Goal: Task Accomplishment & Management: Manage account settings

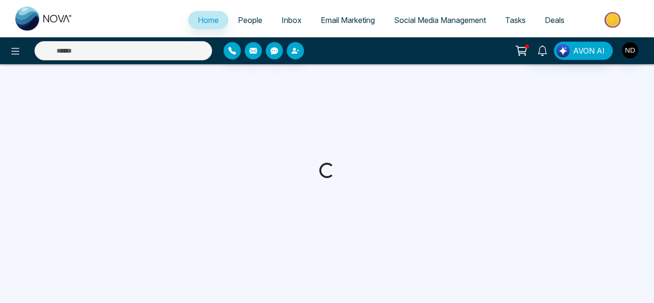
select select "*"
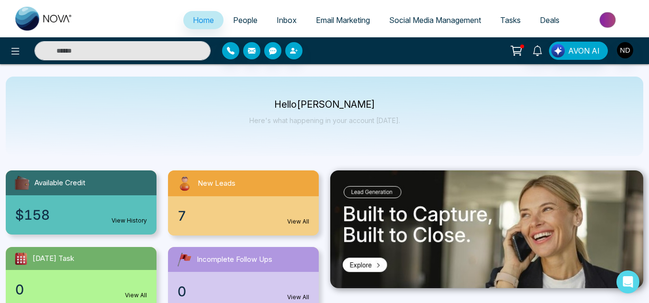
click at [233, 21] on span "People" at bounding box center [245, 20] width 24 height 10
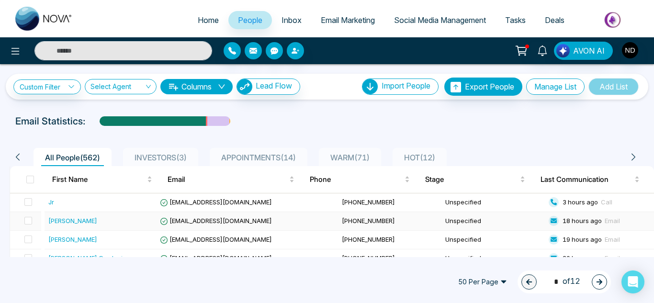
click at [125, 223] on div "[PERSON_NAME]" at bounding box center [102, 221] width 108 height 10
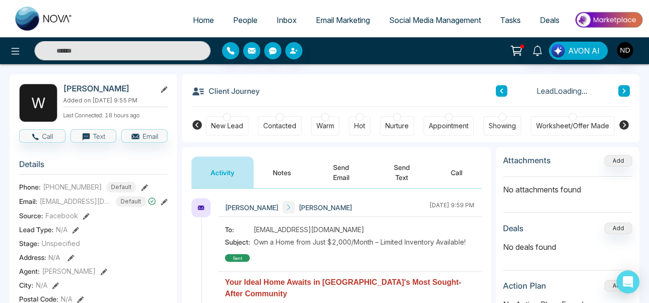
scroll to position [56, 0]
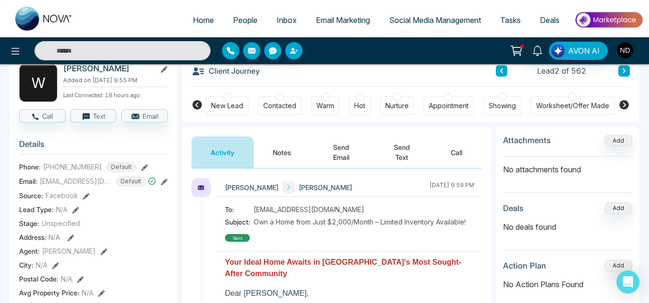
click at [620, 103] on icon at bounding box center [624, 105] width 10 height 10
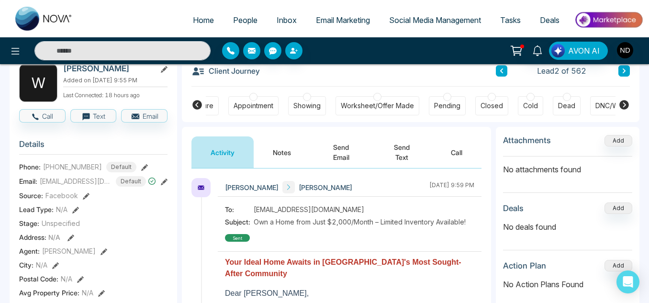
scroll to position [0, 205]
click at [586, 99] on div "DNC/Wrong number" at bounding box center [617, 105] width 75 height 19
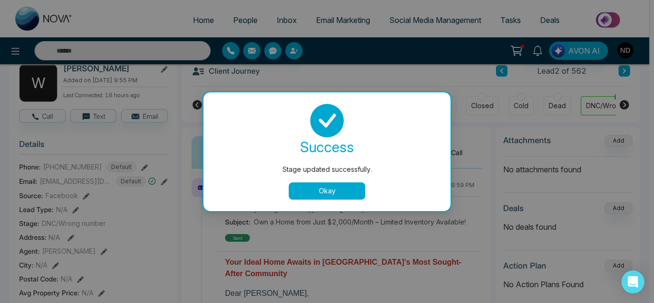
click at [330, 192] on button "Okay" at bounding box center [327, 190] width 77 height 17
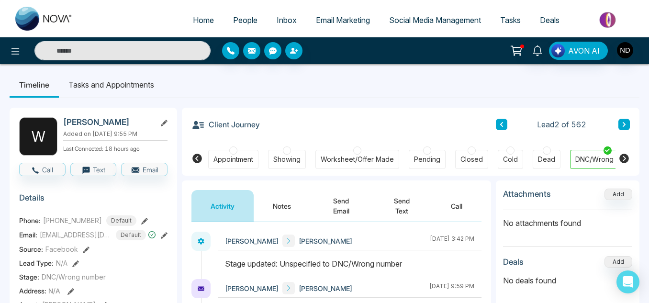
scroll to position [0, 0]
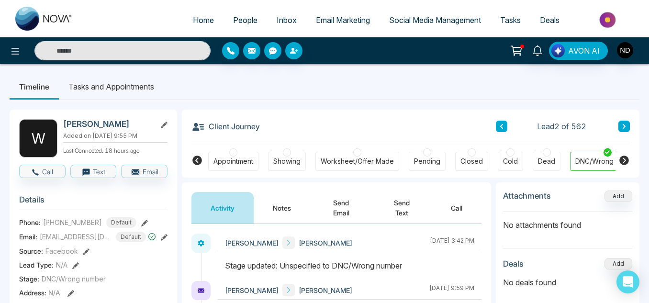
click at [625, 128] on icon at bounding box center [624, 126] width 5 height 6
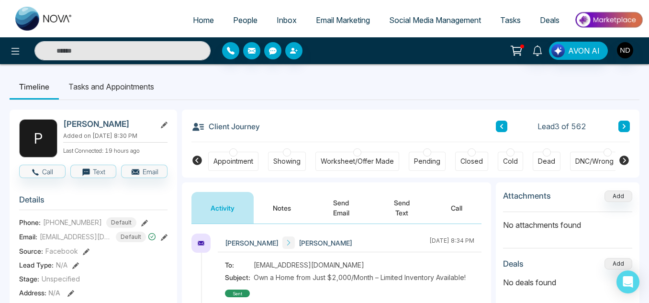
click at [289, 212] on button "Notes" at bounding box center [282, 208] width 56 height 32
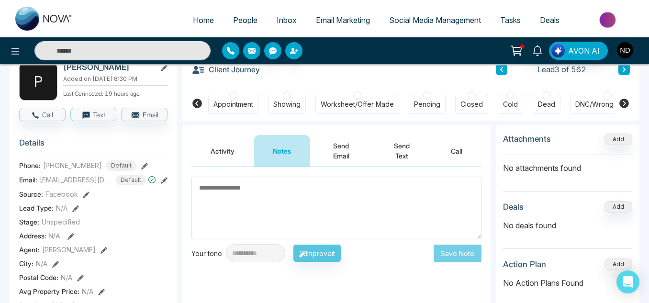
scroll to position [57, 0]
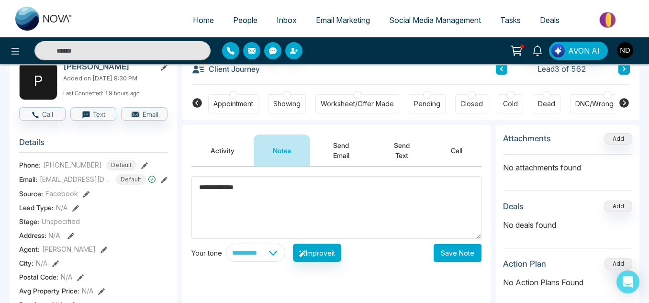
type textarea "**********"
click at [448, 261] on button "Save Note" at bounding box center [458, 253] width 48 height 18
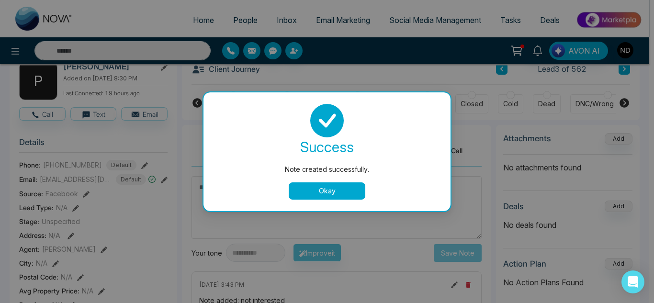
click at [354, 197] on button "Okay" at bounding box center [327, 190] width 77 height 17
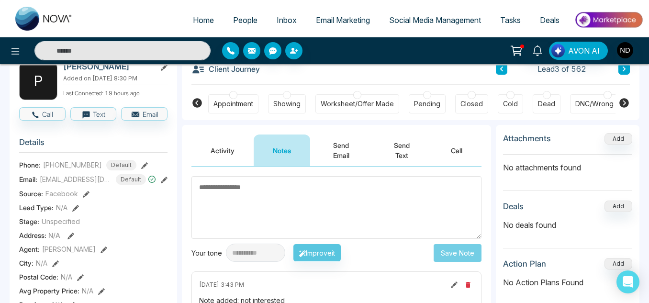
click at [514, 102] on div "Cold" at bounding box center [510, 104] width 15 height 10
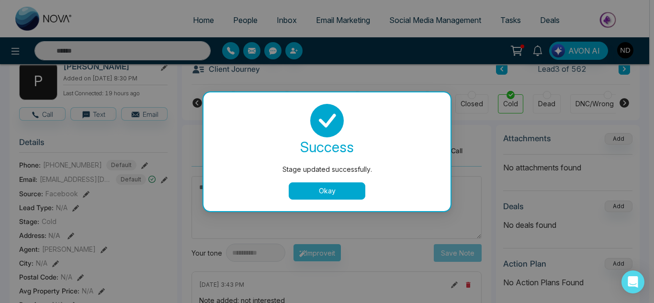
click at [328, 185] on button "Okay" at bounding box center [327, 190] width 77 height 17
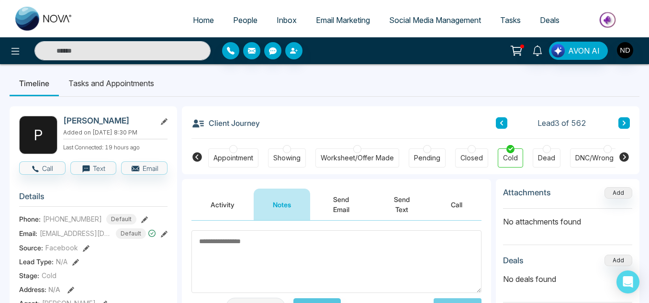
scroll to position [3, 0]
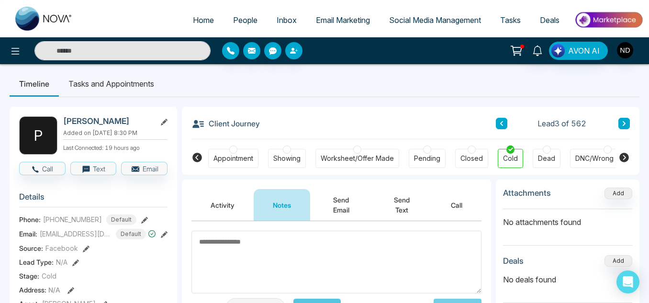
click at [627, 123] on button at bounding box center [623, 123] width 11 height 11
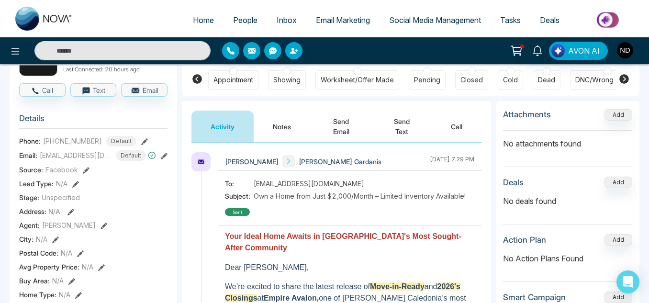
scroll to position [83, 0]
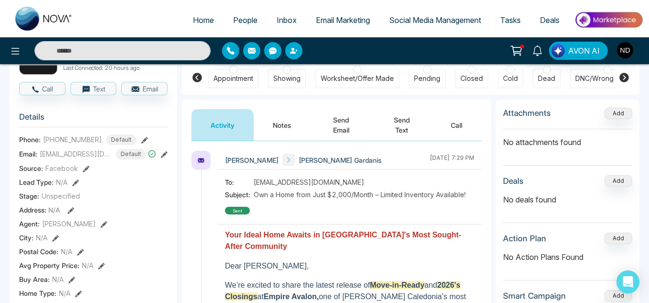
click at [297, 131] on button "Notes" at bounding box center [282, 125] width 56 height 32
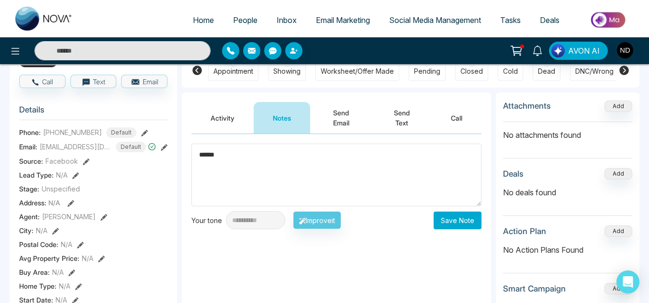
scroll to position [91, 0]
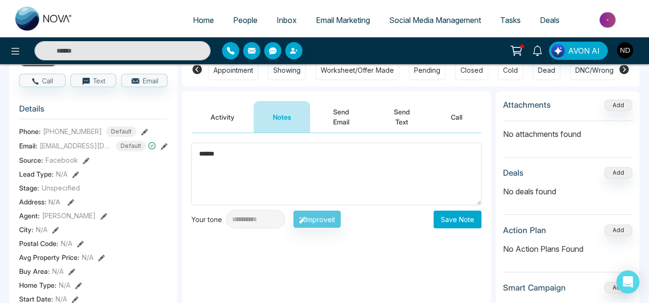
type textarea "******"
click at [454, 216] on button "Save Note" at bounding box center [458, 220] width 48 height 18
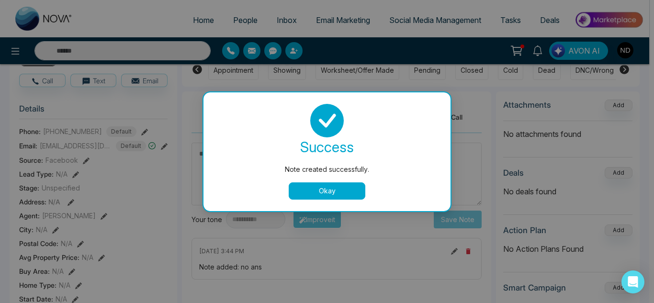
click at [343, 194] on button "Okay" at bounding box center [327, 190] width 77 height 17
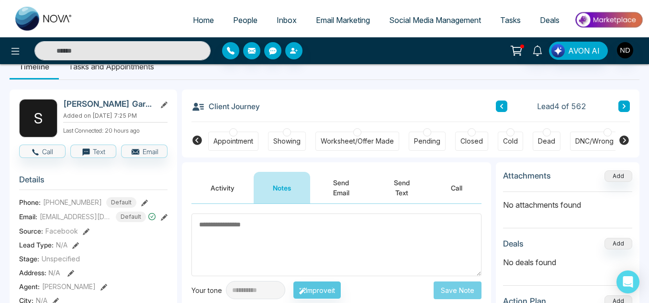
scroll to position [20, 0]
click at [625, 107] on icon at bounding box center [624, 106] width 3 height 5
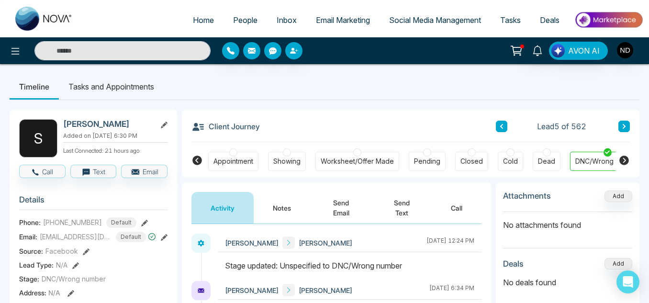
click at [624, 125] on icon at bounding box center [624, 126] width 3 height 5
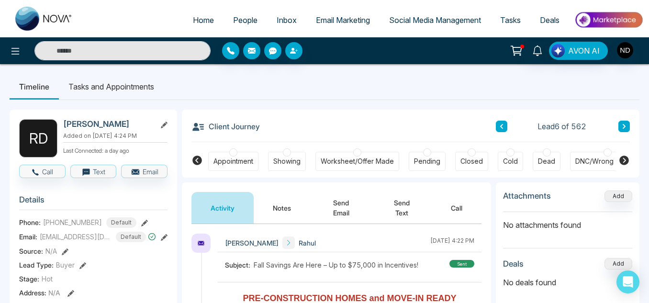
click at [277, 219] on button "Notes" at bounding box center [282, 208] width 56 height 32
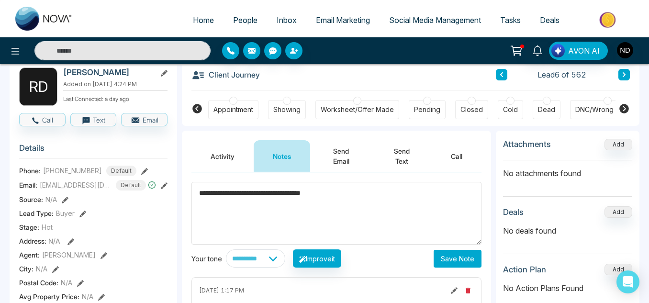
scroll to position [52, 0]
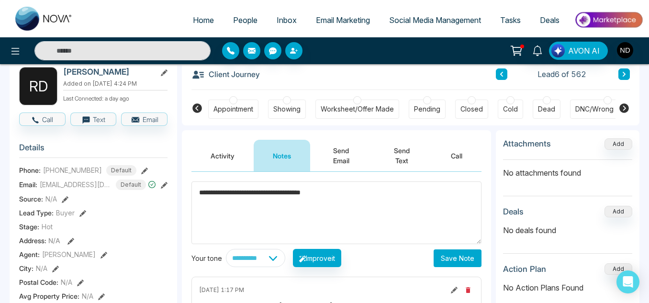
type textarea "**********"
click at [464, 263] on button "Save Note" at bounding box center [458, 258] width 48 height 18
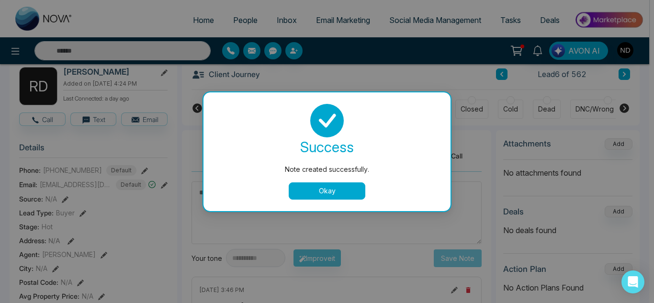
click at [356, 194] on button "Okay" at bounding box center [327, 190] width 77 height 17
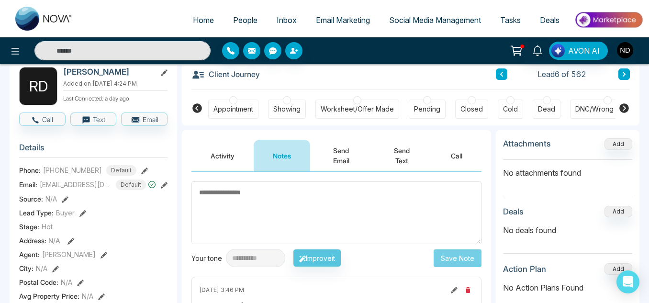
click at [627, 77] on button at bounding box center [623, 73] width 11 height 11
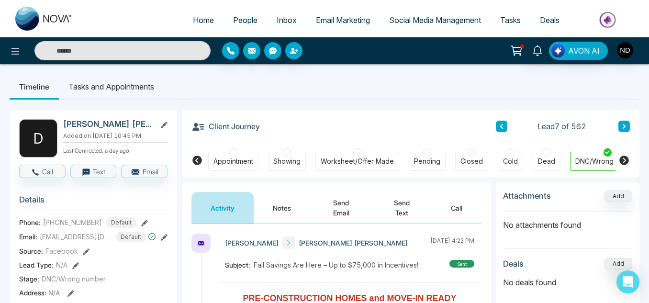
click at [620, 130] on button at bounding box center [623, 126] width 11 height 11
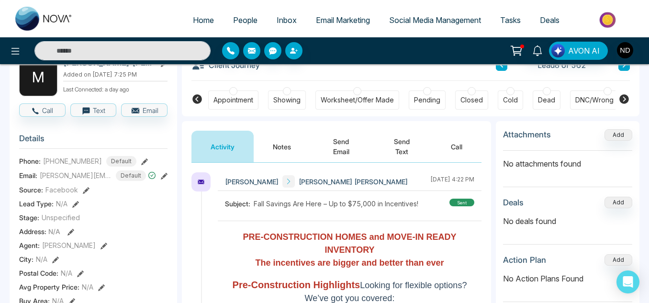
scroll to position [64, 0]
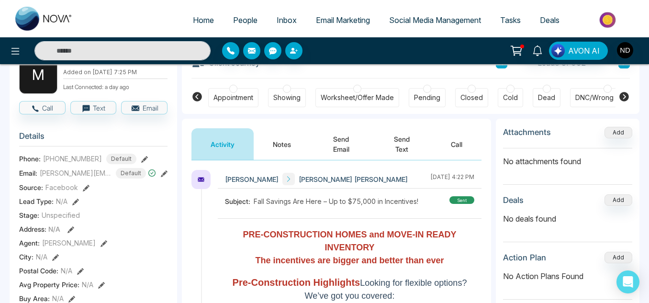
click at [280, 156] on button "Notes" at bounding box center [282, 144] width 56 height 32
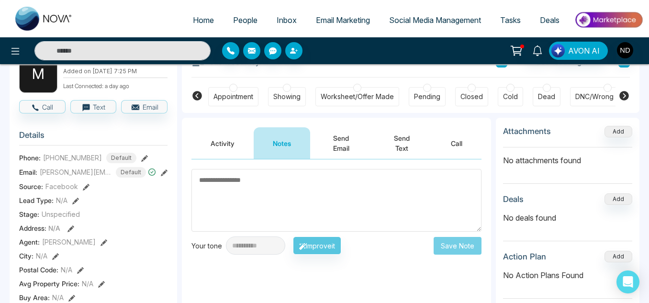
scroll to position [63, 0]
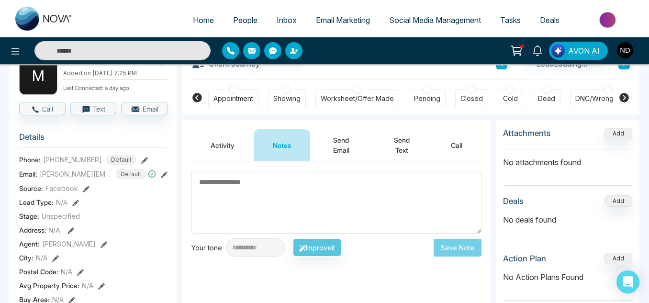
click at [222, 143] on button "Activity" at bounding box center [222, 145] width 62 height 32
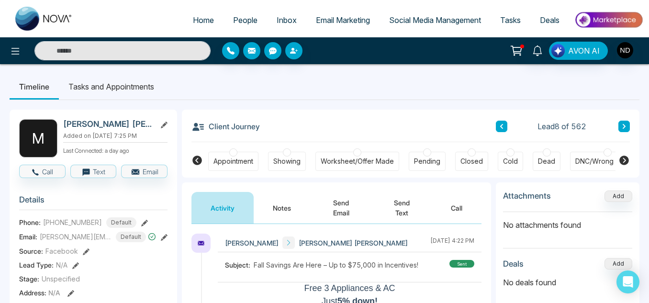
click at [619, 129] on button at bounding box center [623, 126] width 11 height 11
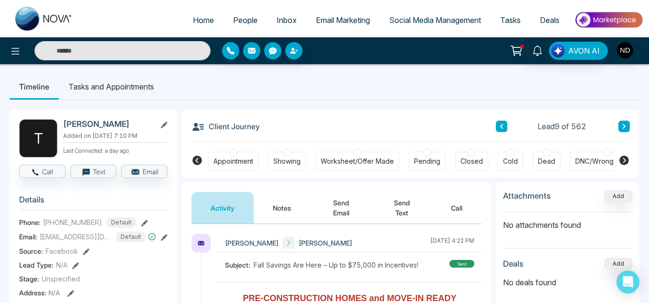
click at [246, 27] on link "People" at bounding box center [245, 20] width 44 height 18
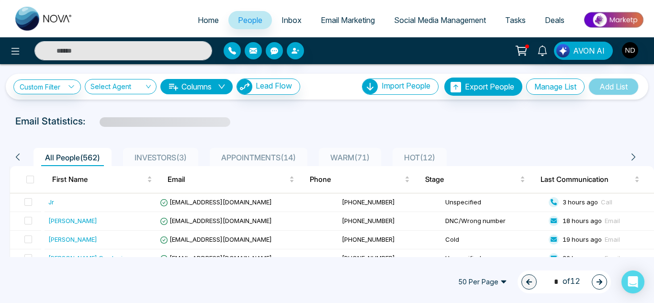
click at [424, 159] on span "HOT ( 12 )" at bounding box center [419, 158] width 39 height 10
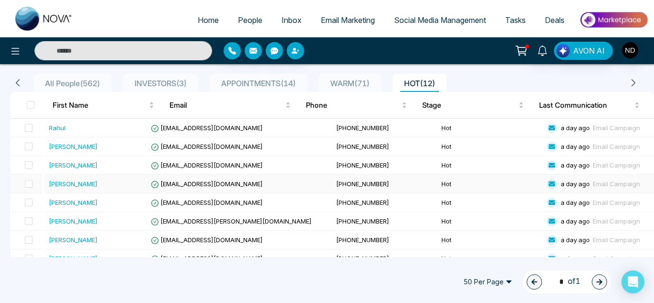
scroll to position [189, 0]
